Goal: Task Accomplishment & Management: Use online tool/utility

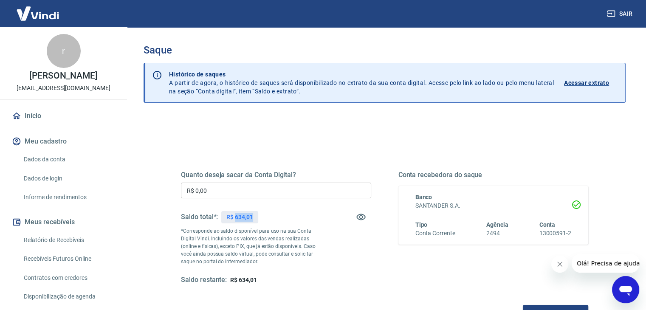
drag, startPoint x: 235, startPoint y: 216, endPoint x: 272, endPoint y: 215, distance: 37.0
click at [272, 215] on div "Saldo total*: R$ 634,01" at bounding box center [276, 217] width 190 height 20
copy p "634,01"
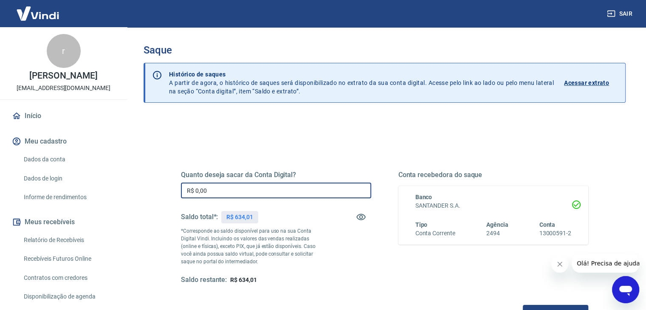
drag, startPoint x: 220, startPoint y: 190, endPoint x: 165, endPoint y: 194, distance: 54.9
click at [165, 194] on div "Quanto deseja sacar da Conta Digital? R$ 0,00 ​ Saldo total*: R$ 634,01 *Corres…" at bounding box center [385, 232] width 448 height 198
paste input "634,01"
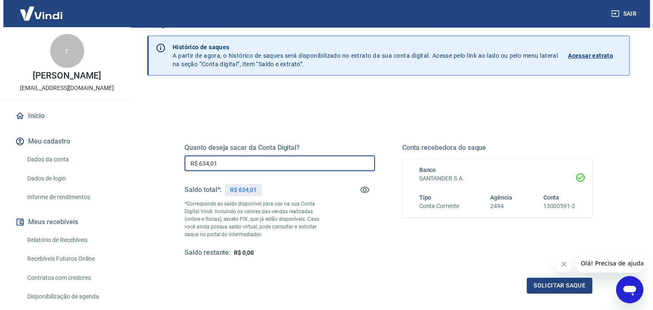
scroll to position [85, 0]
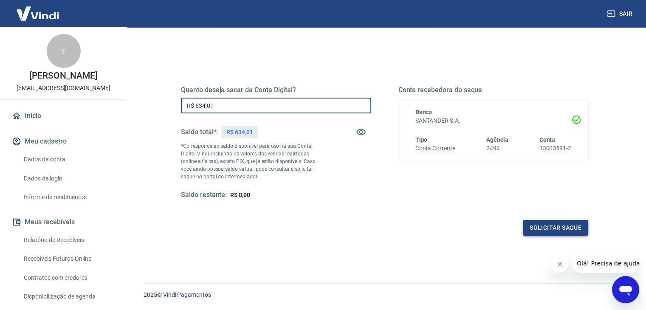
type input "R$ 634,01"
click at [538, 221] on button "Solicitar saque" at bounding box center [555, 228] width 65 height 16
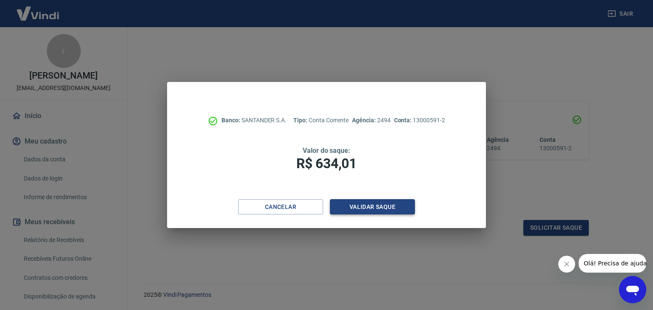
click at [386, 207] on button "Validar saque" at bounding box center [372, 207] width 85 height 16
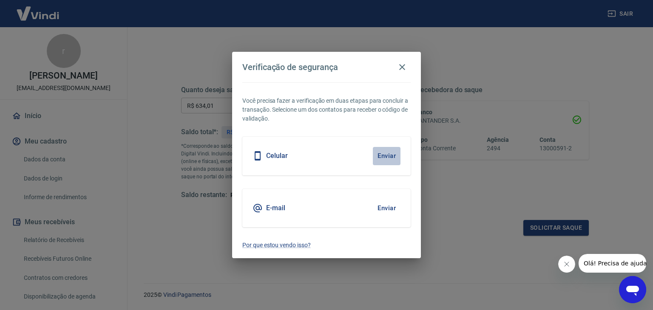
click at [388, 152] on button "Enviar" at bounding box center [387, 156] width 28 height 18
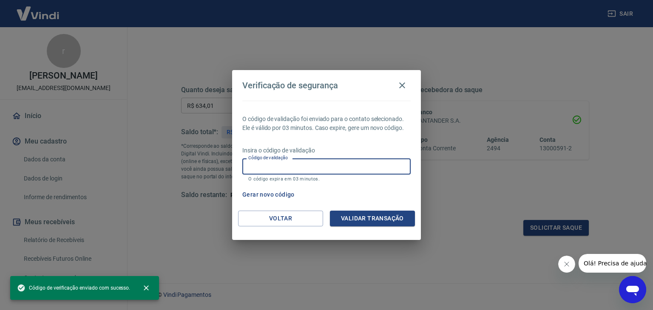
drag, startPoint x: 326, startPoint y: 163, endPoint x: 412, endPoint y: 136, distance: 90.1
click at [326, 163] on input "Código de validação" at bounding box center [326, 167] width 168 height 16
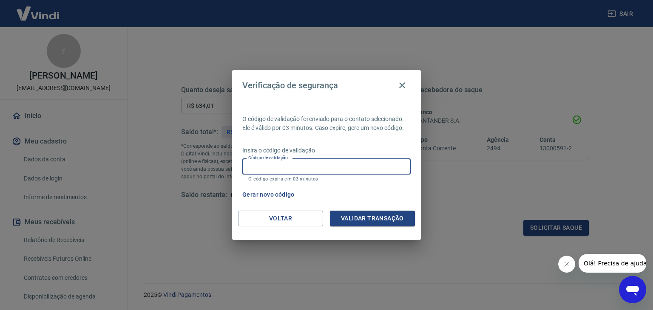
click at [313, 163] on input "Código de validação" at bounding box center [326, 167] width 168 height 16
click at [279, 193] on button "Gerar novo código" at bounding box center [268, 195] width 59 height 16
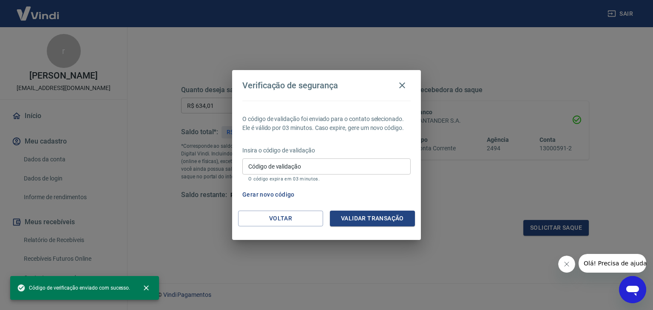
click at [302, 167] on input "Código de validação" at bounding box center [326, 167] width 168 height 16
